Goal: Transaction & Acquisition: Purchase product/service

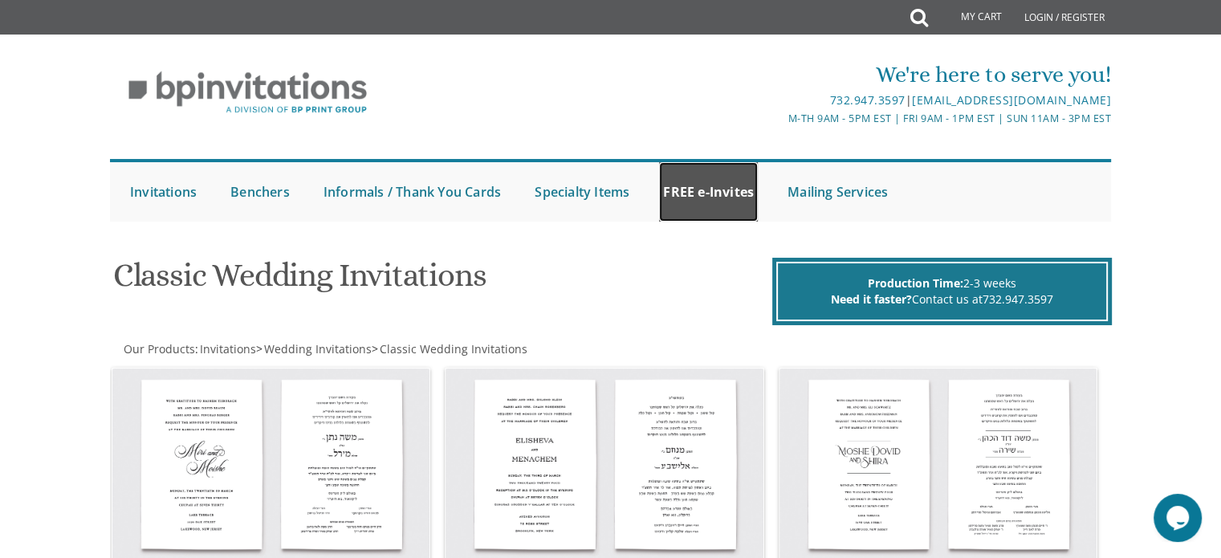
click at [699, 198] on link "FREE e-Invites" at bounding box center [708, 191] width 99 height 59
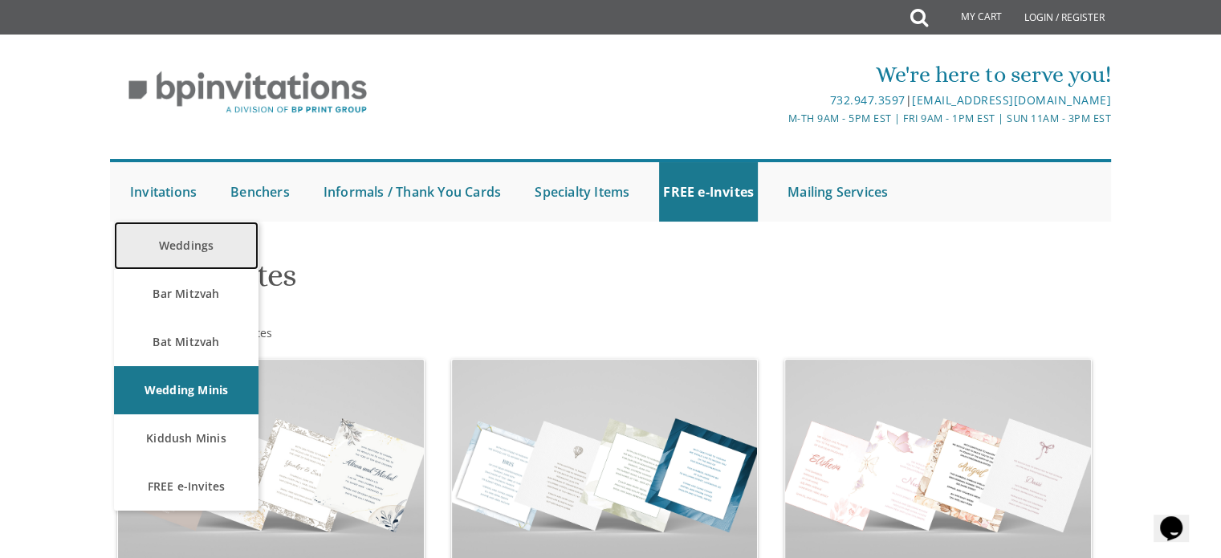
click at [175, 237] on link "Weddings" at bounding box center [186, 245] width 144 height 48
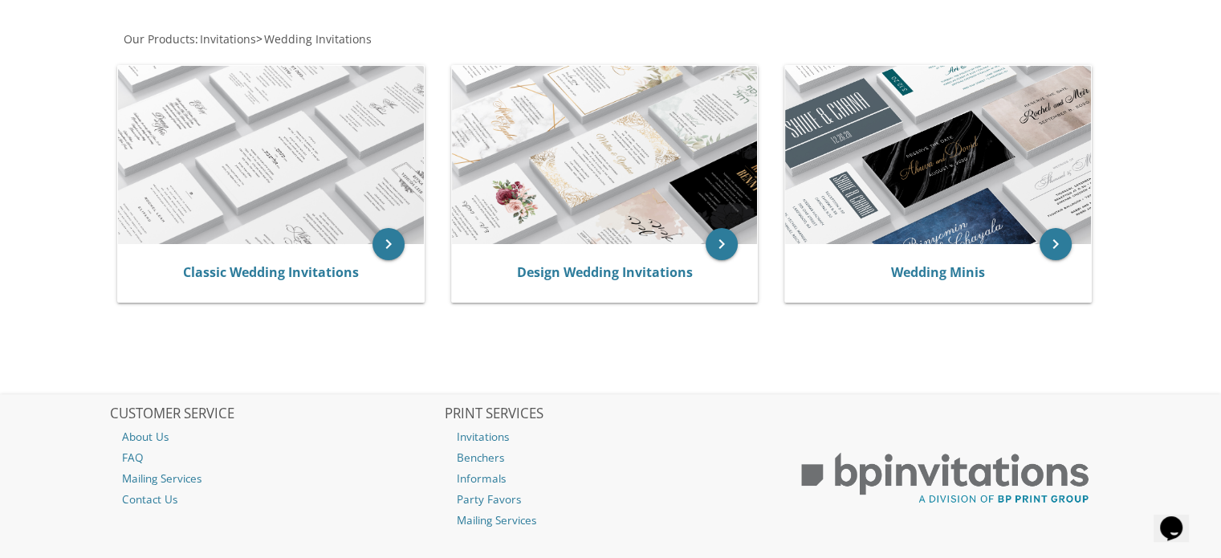
scroll to position [295, 0]
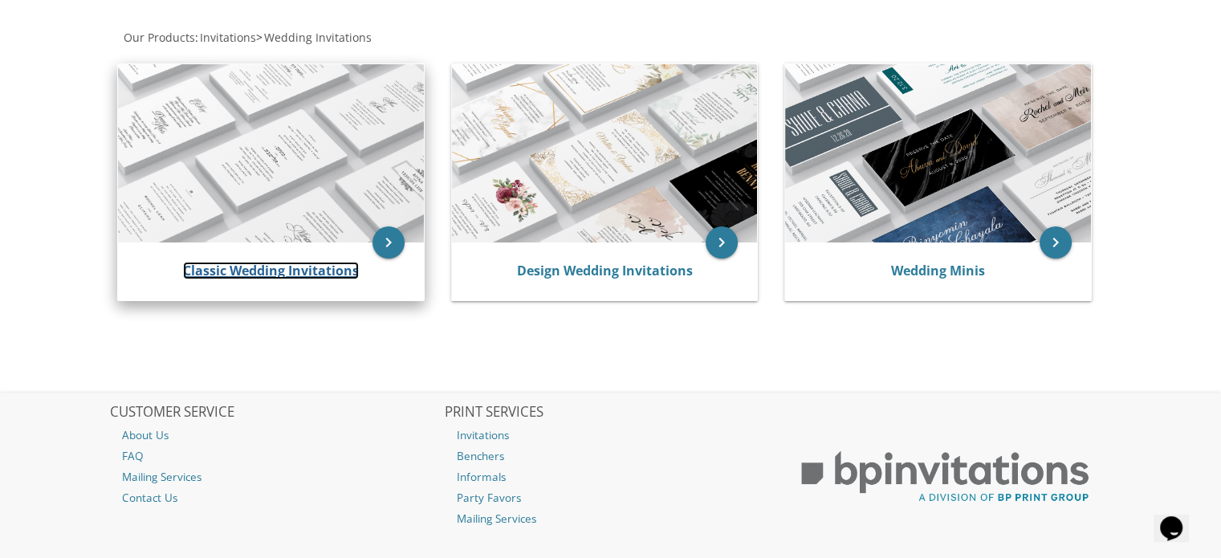
click at [223, 270] on link "Classic Wedding Invitations" at bounding box center [271, 271] width 176 height 18
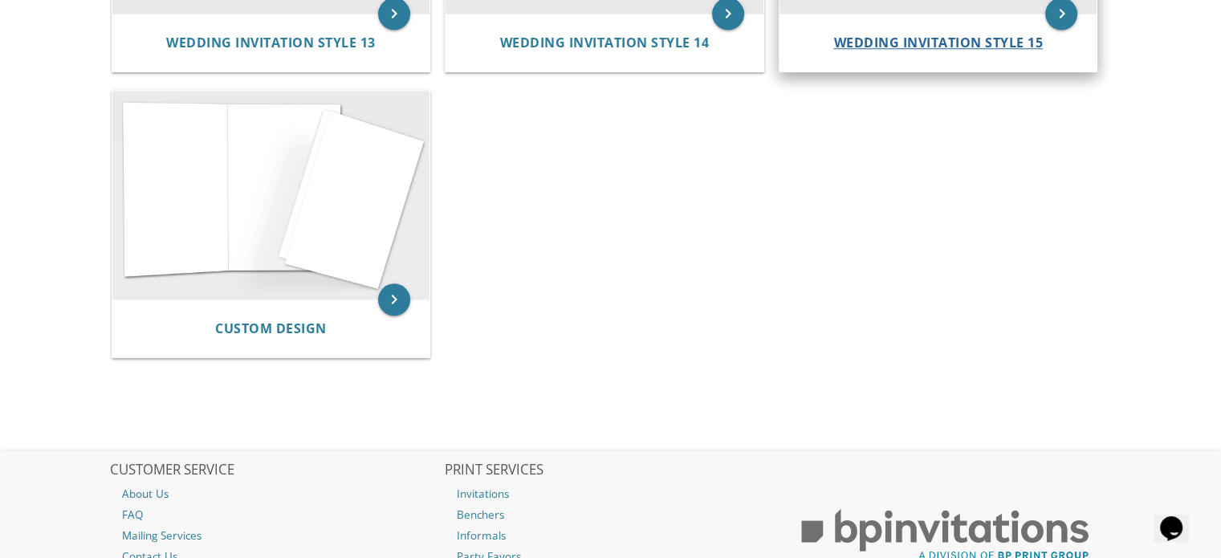
scroll to position [1710, 0]
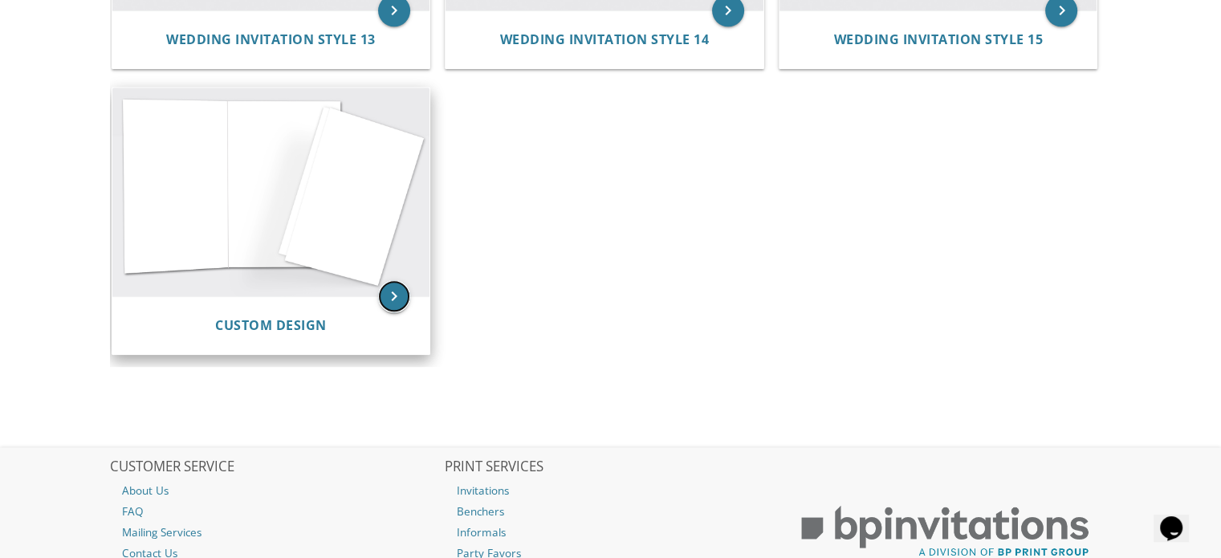
click at [395, 298] on icon "keyboard_arrow_right" at bounding box center [394, 296] width 32 height 32
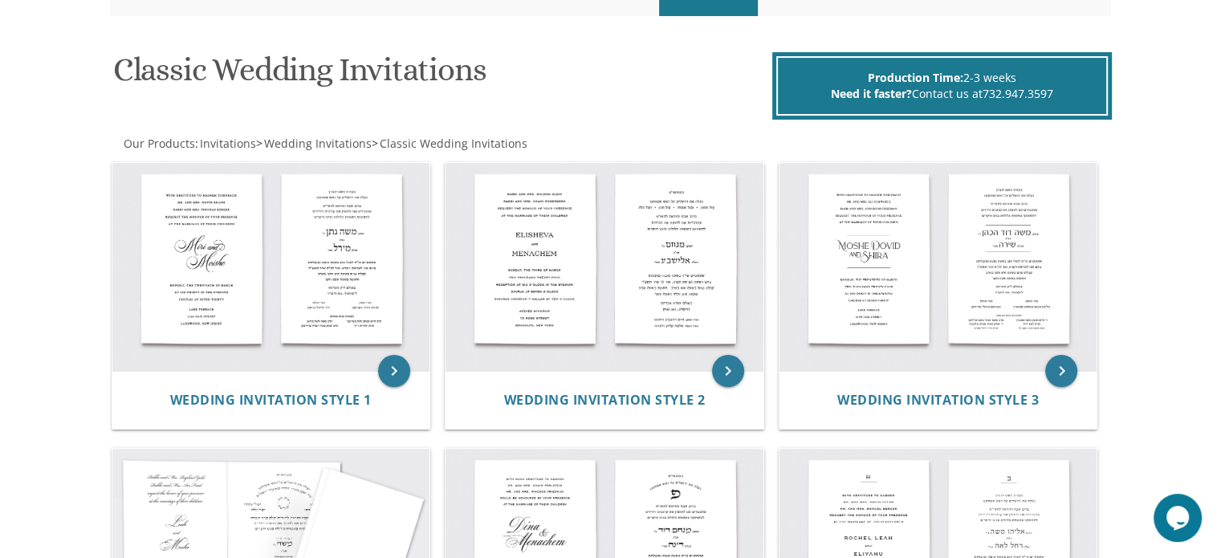
scroll to position [225, 0]
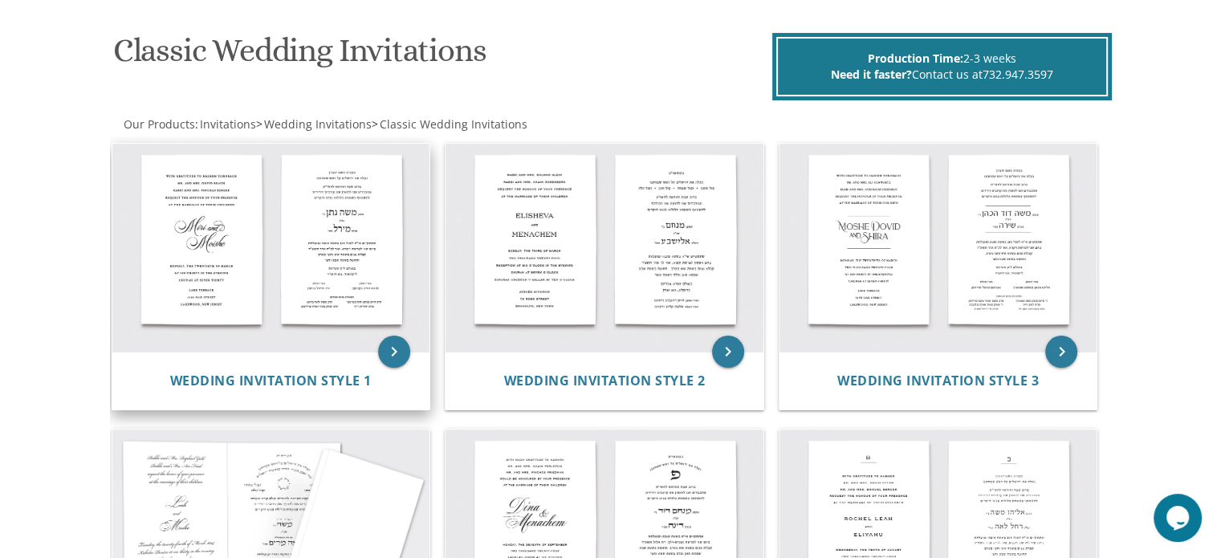
click at [299, 339] on img at bounding box center [271, 248] width 318 height 209
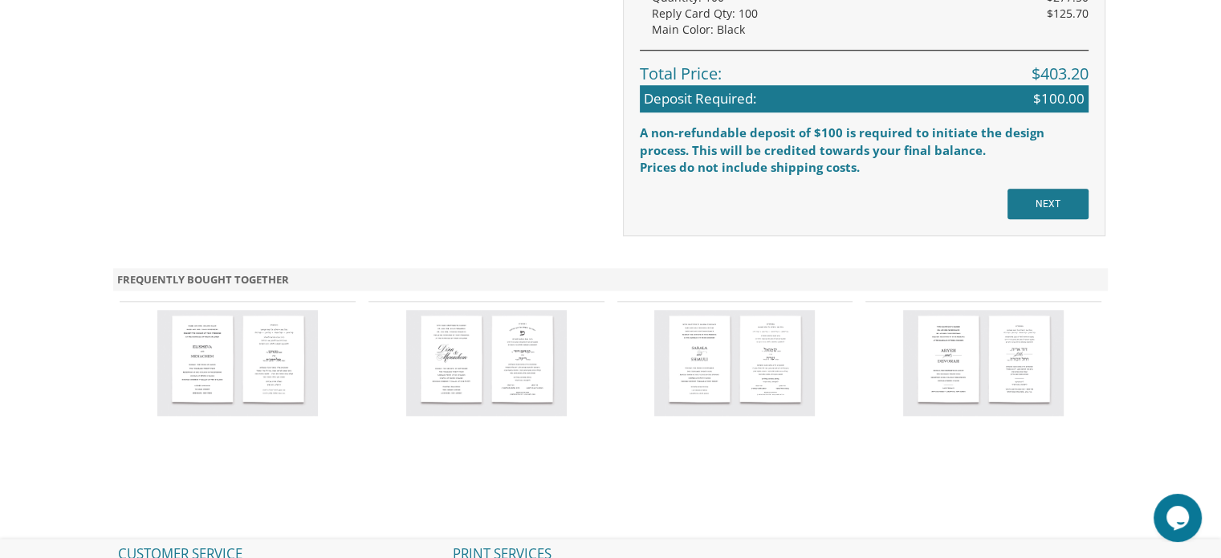
scroll to position [1466, 0]
click at [1062, 205] on input "NEXT" at bounding box center [1047, 204] width 81 height 30
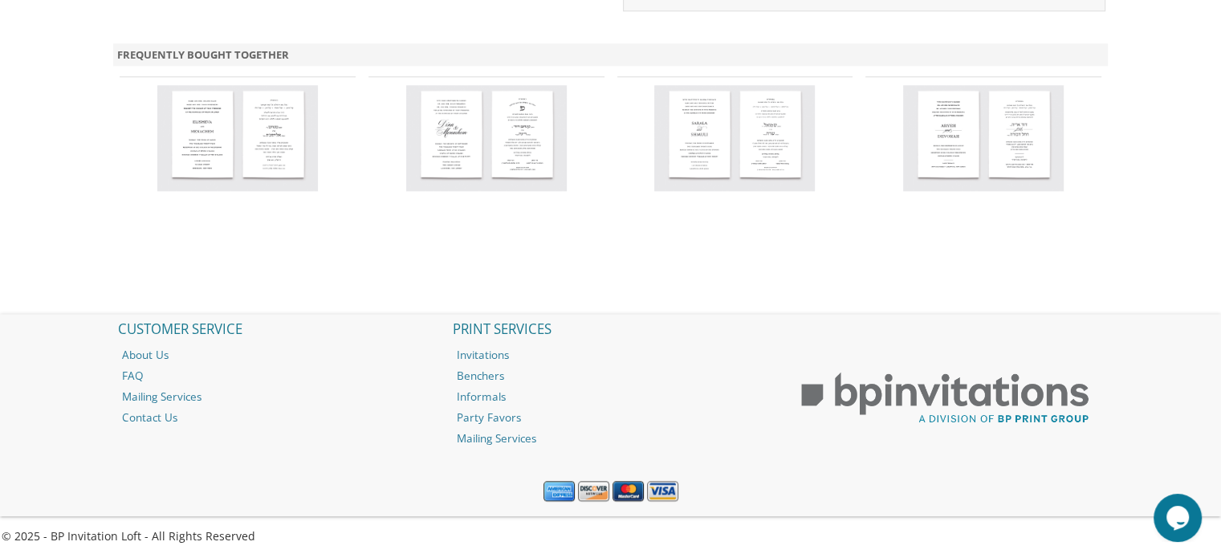
click at [446, 130] on img at bounding box center [486, 137] width 160 height 105
click at [472, 165] on img at bounding box center [486, 137] width 160 height 105
